Goal: Task Accomplishment & Management: Use online tool/utility

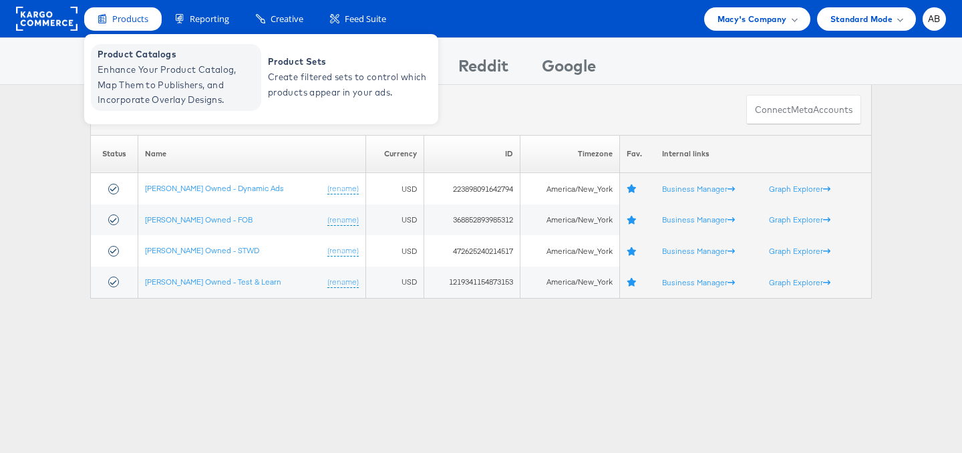
click at [142, 77] on span "Enhance Your Product Catalog, Map Them to Publishers, and Incorporate Overlay D…" at bounding box center [178, 84] width 160 height 45
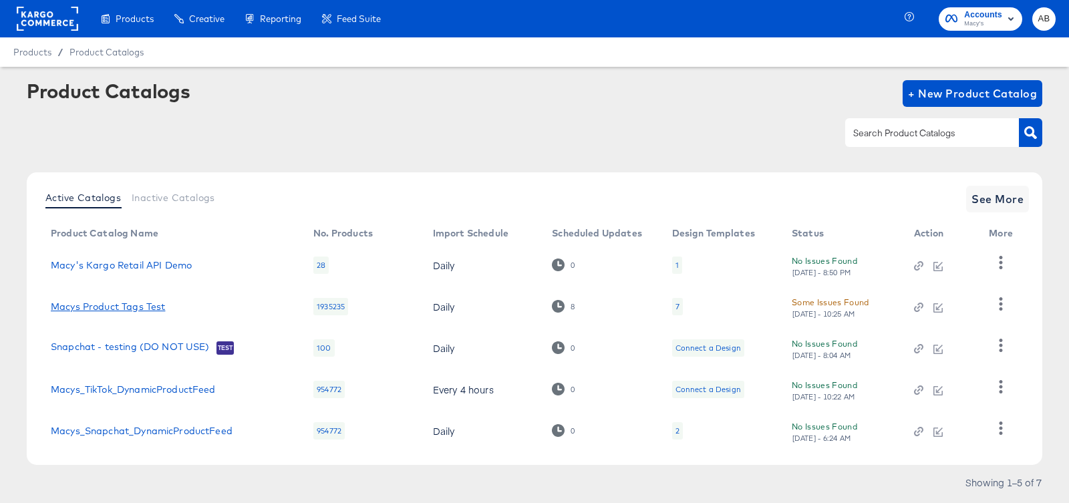
click at [90, 308] on link "Macys Product Tags Test" at bounding box center [108, 306] width 114 height 11
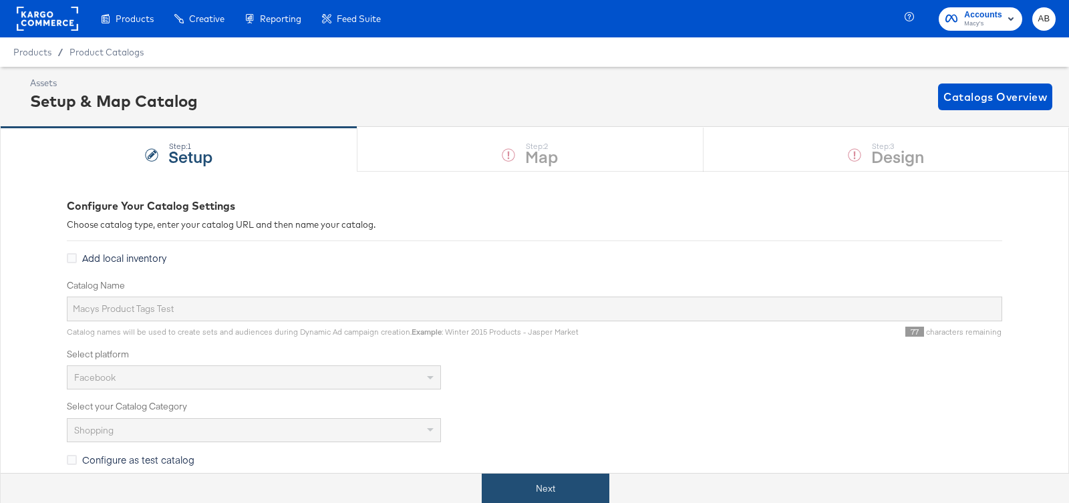
click at [543, 496] on button "Next" at bounding box center [546, 489] width 128 height 30
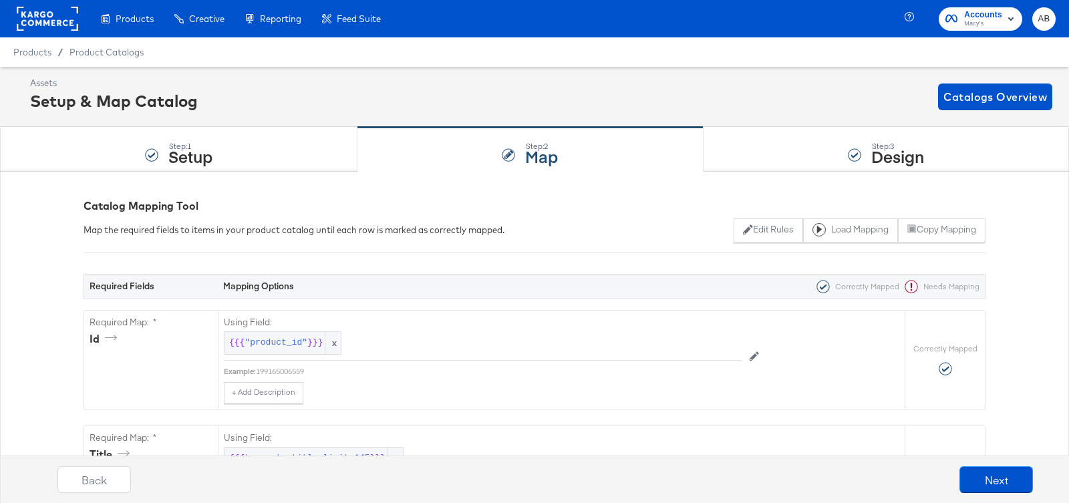
drag, startPoint x: 838, startPoint y: 106, endPoint x: 828, endPoint y: 115, distance: 13.8
click at [835, 109] on div "Assets Setup & Map Catalog Catalogs Overview" at bounding box center [541, 96] width 1022 height 39
click at [813, 128] on div "Step: 3 Design" at bounding box center [885, 150] width 365 height 44
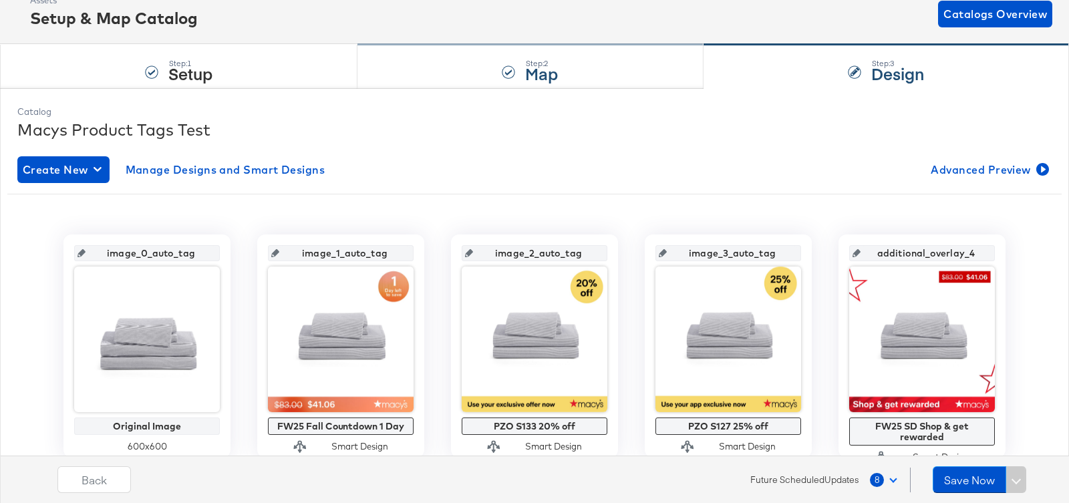
scroll to position [82, 0]
